Goal: Use online tool/utility

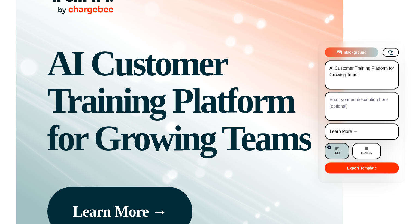
click at [199, 91] on div "AI Customer Training Platform for Growing Teams" at bounding box center [179, 101] width 264 height 112
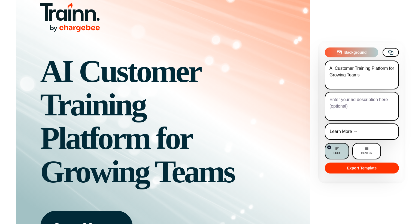
scroll to position [464, 0]
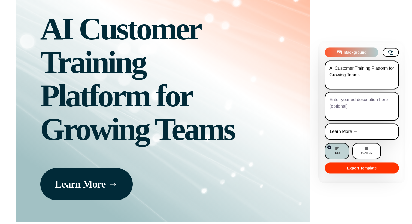
click at [346, 100] on textarea at bounding box center [362, 106] width 74 height 29
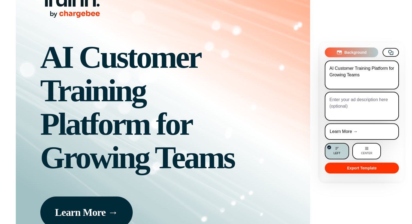
scroll to position [437, 0]
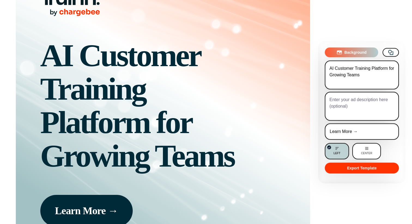
click at [350, 75] on textarea "AI Customer Training Platform for Growing Teams" at bounding box center [362, 74] width 74 height 29
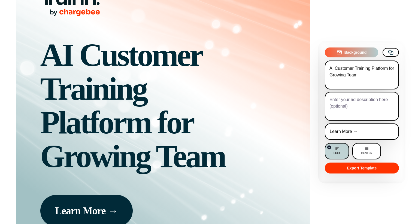
type textarea "AI Customer Training Platform for Growing Teams"
